Goal: Task Accomplishment & Management: Manage account settings

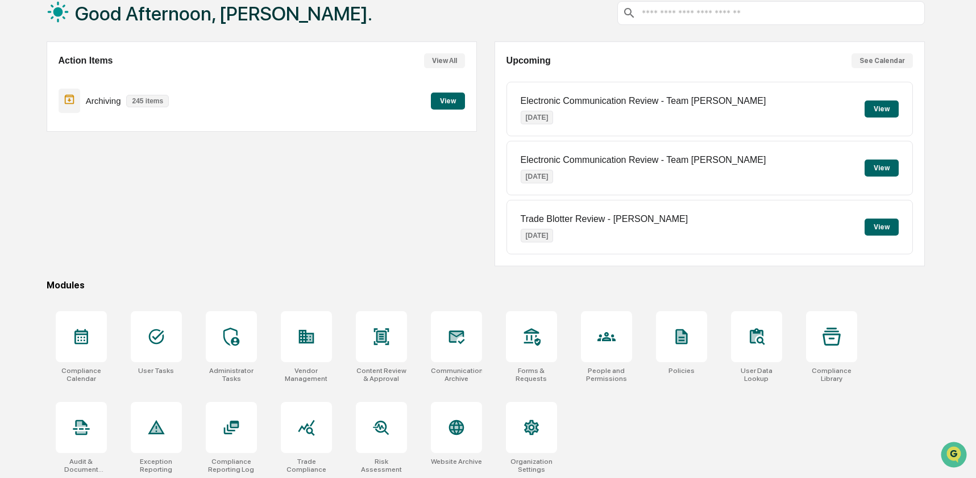
scroll to position [74, 0]
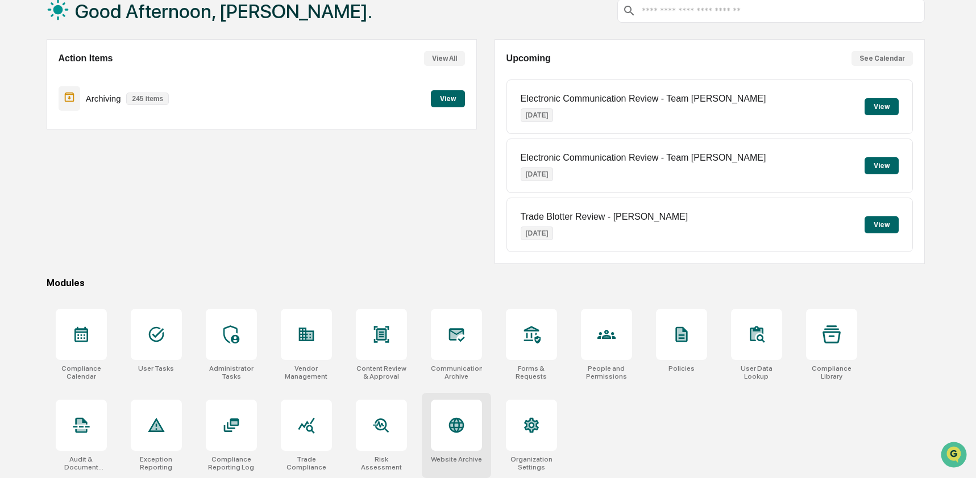
click at [461, 428] on icon at bounding box center [455, 425] width 15 height 15
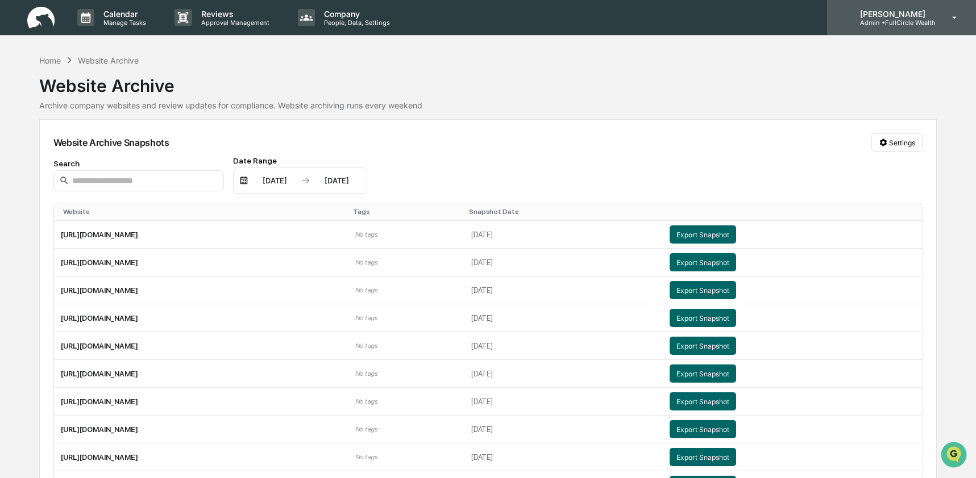
click at [923, 17] on p "[PERSON_NAME]" at bounding box center [893, 14] width 85 height 10
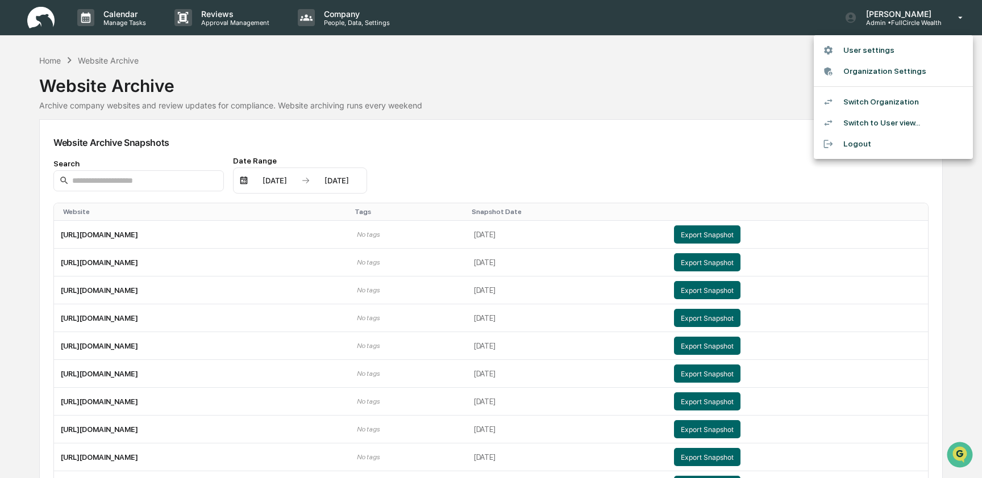
click at [898, 98] on li "Switch Organization" at bounding box center [893, 101] width 159 height 21
